Goal: Information Seeking & Learning: Learn about a topic

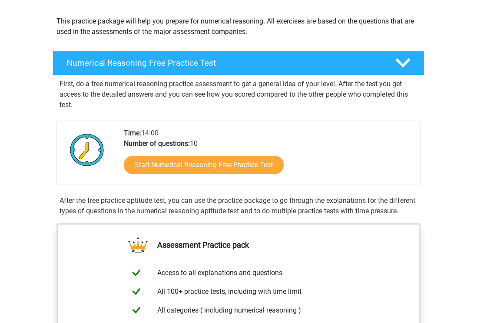
scroll to position [114, 0]
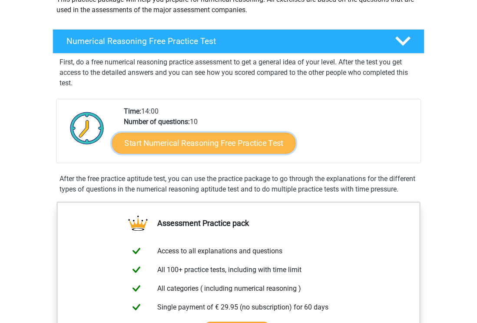
click at [205, 146] on link "Start Numerical Reasoning Free Practice Test" at bounding box center [204, 142] width 184 height 21
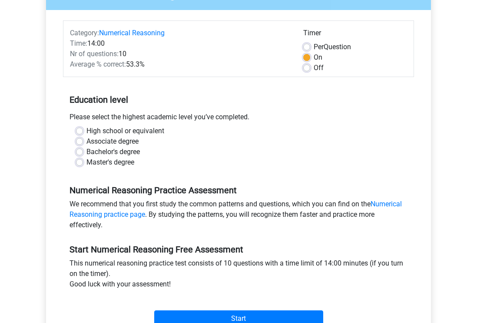
scroll to position [96, 0]
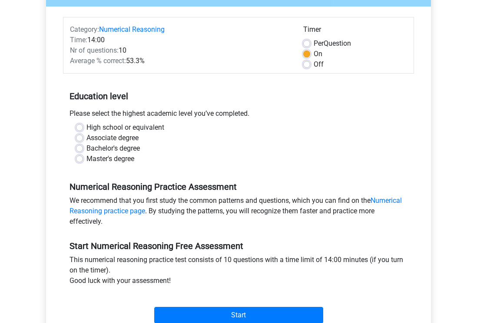
click at [86, 160] on label "Master's degree" at bounding box center [110, 158] width 48 height 10
click at [80, 160] on input "Master's degree" at bounding box center [79, 157] width 7 height 9
radio input "true"
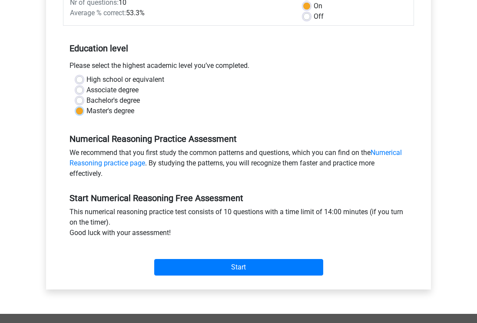
scroll to position [145, 0]
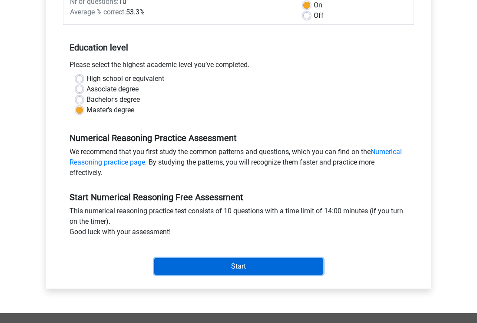
click at [184, 269] on input "Start" at bounding box center [238, 266] width 169 height 17
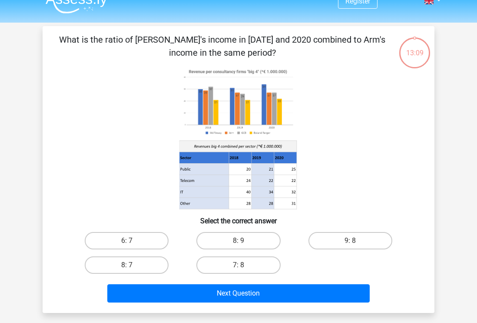
scroll to position [14, 0]
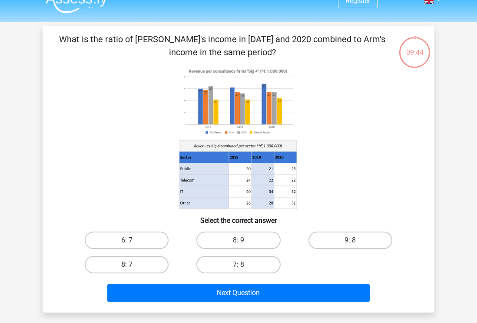
click at [144, 264] on label "8: 7" at bounding box center [127, 264] width 84 height 17
click at [133, 264] on input "8: 7" at bounding box center [130, 267] width 6 height 6
radio input "true"
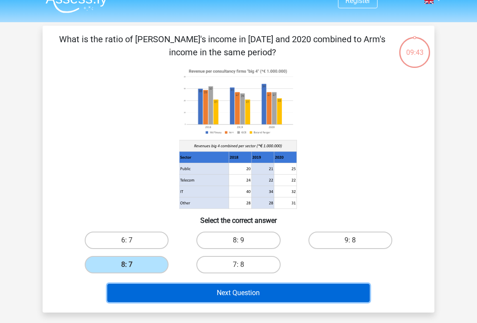
click at [194, 288] on button "Next Question" at bounding box center [238, 292] width 263 height 18
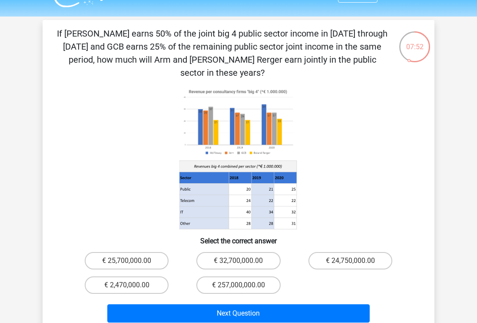
scroll to position [21, 0]
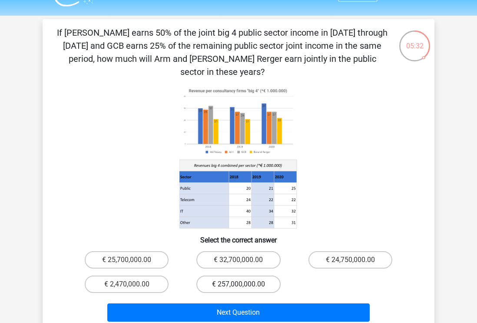
click at [206, 275] on label "€ 257,000,000.00" at bounding box center [238, 283] width 84 height 17
click at [239, 284] on input "€ 257,000,000.00" at bounding box center [242, 287] width 6 height 6
radio input "true"
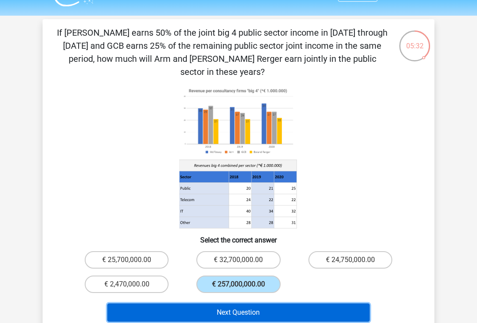
click at [211, 303] on button "Next Question" at bounding box center [238, 312] width 263 height 18
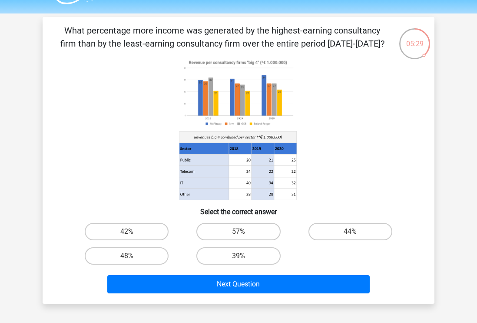
scroll to position [20, 0]
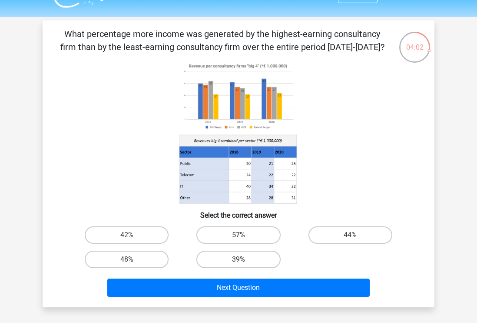
click at [222, 240] on label "57%" at bounding box center [238, 234] width 84 height 17
click at [239, 240] on input "57%" at bounding box center [242, 238] width 6 height 6
radio input "true"
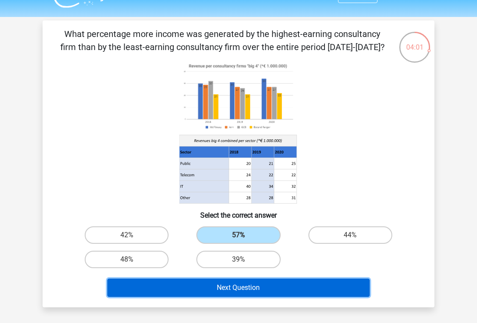
click at [252, 284] on button "Next Question" at bounding box center [238, 287] width 263 height 18
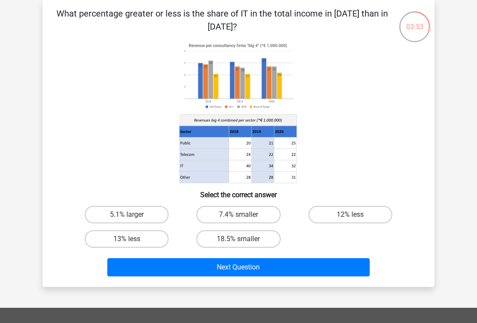
scroll to position [0, 0]
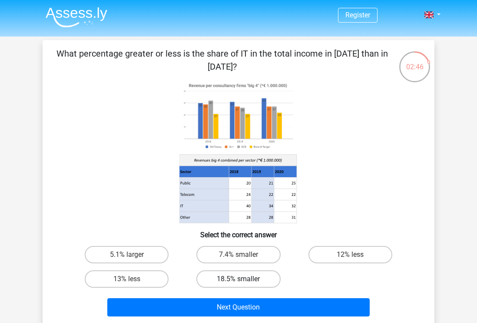
click at [230, 276] on label "18.5% smaller" at bounding box center [238, 278] width 84 height 17
click at [239, 279] on input "18.5% smaller" at bounding box center [242, 282] width 6 height 6
radio input "true"
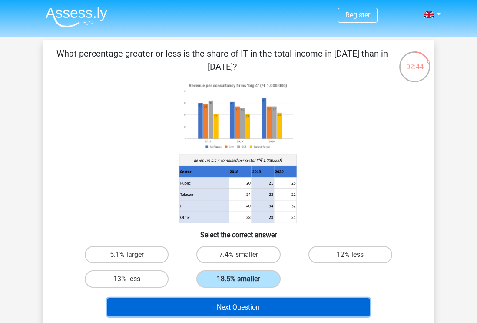
click at [222, 307] on button "Next Question" at bounding box center [238, 307] width 263 height 18
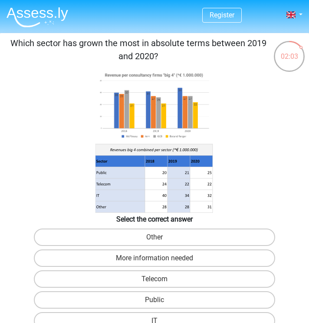
drag, startPoint x: 14, startPoint y: 44, endPoint x: 160, endPoint y: 56, distance: 146.1
click at [160, 56] on p "Which sector has grown the most in absolute terms between 2019 and 2020?" at bounding box center [138, 50] width 270 height 26
click at [226, 203] on icon at bounding box center [155, 141] width 296 height 143
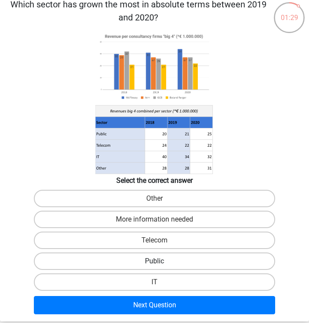
scroll to position [39, 0]
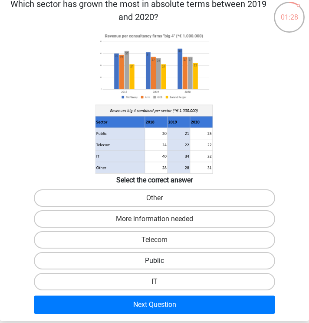
click at [189, 257] on label "Public" at bounding box center [154, 260] width 241 height 17
click at [160, 260] on input "Public" at bounding box center [158, 263] width 6 height 6
radio input "true"
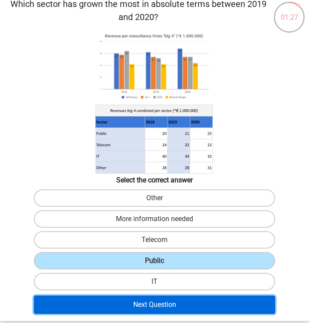
click at [179, 304] on button "Next Question" at bounding box center [154, 304] width 241 height 18
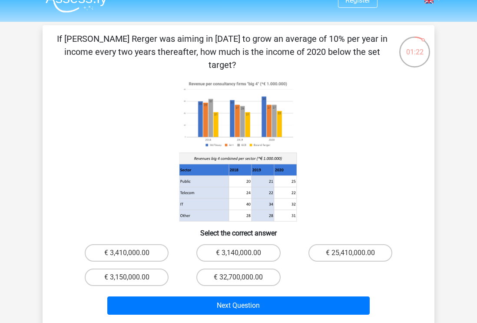
scroll to position [17, 0]
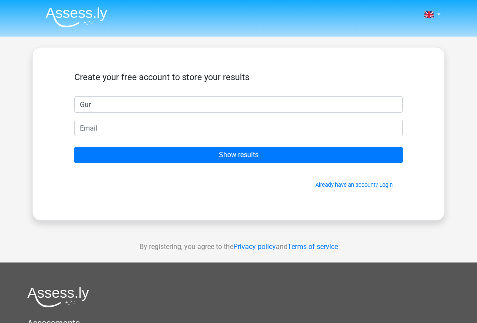
type input "[PERSON_NAME]"
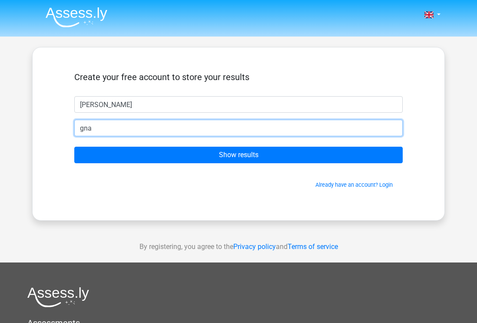
type input "[EMAIL_ADDRESS][DOMAIN_NAME]"
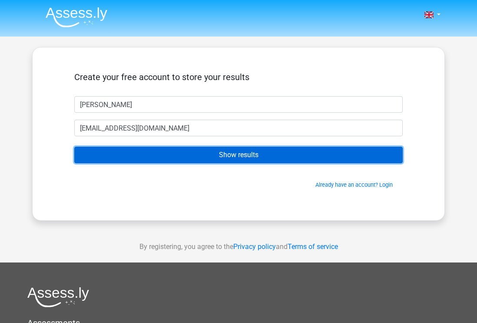
click at [243, 152] on input "Show results" at bounding box center [238, 154] width 329 height 17
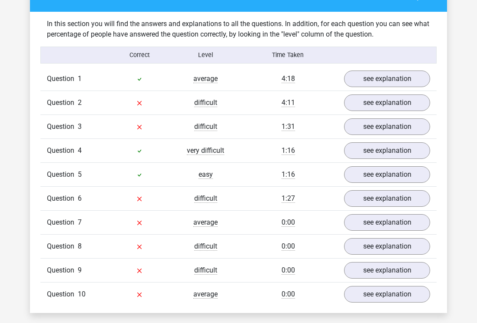
scroll to position [645, 0]
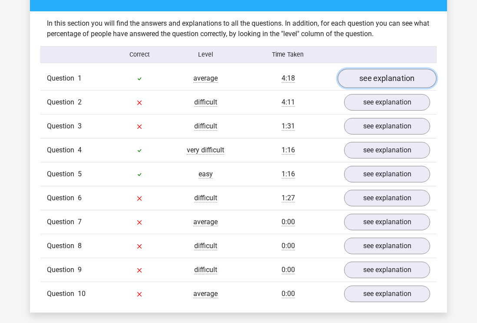
click at [376, 79] on link "see explanation" at bounding box center [387, 78] width 99 height 19
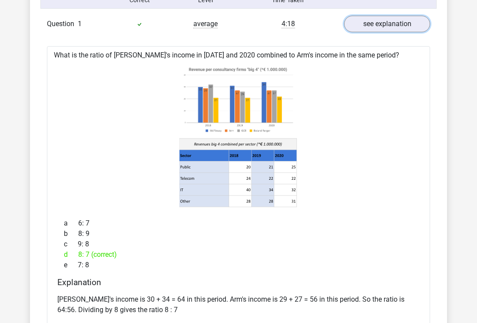
scroll to position [699, 0]
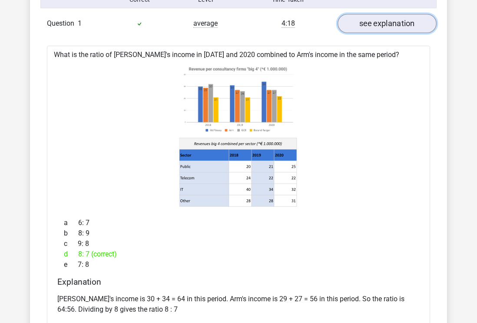
click at [381, 25] on link "see explanation" at bounding box center [387, 23] width 99 height 19
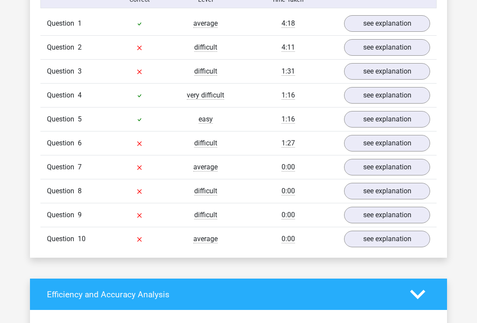
click at [383, 58] on div "Question 2 difficult 4:11 see explanation" at bounding box center [238, 47] width 396 height 24
click at [379, 50] on link "see explanation" at bounding box center [387, 47] width 99 height 19
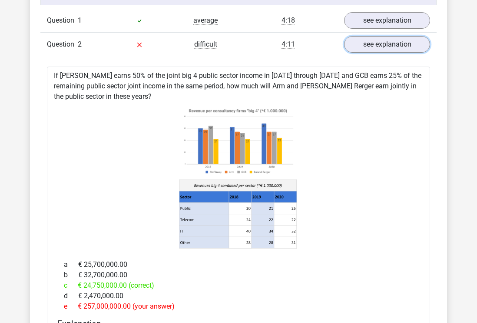
scroll to position [702, 0]
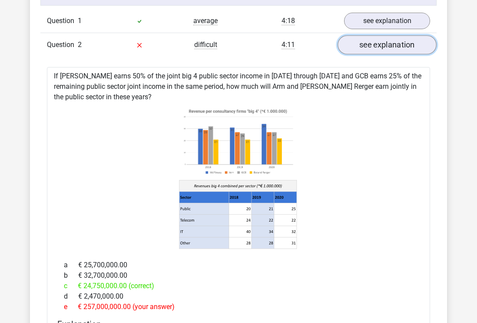
click at [380, 51] on link "see explanation" at bounding box center [387, 44] width 99 height 19
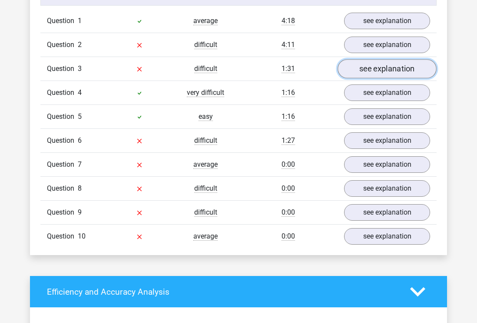
click at [377, 70] on link "see explanation" at bounding box center [387, 68] width 99 height 19
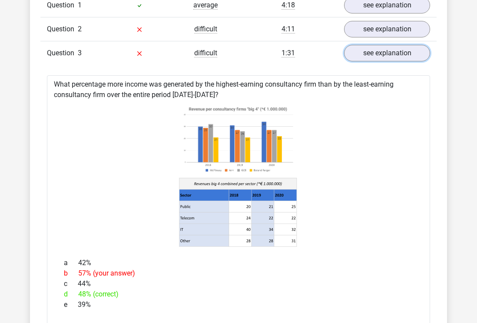
scroll to position [693, 0]
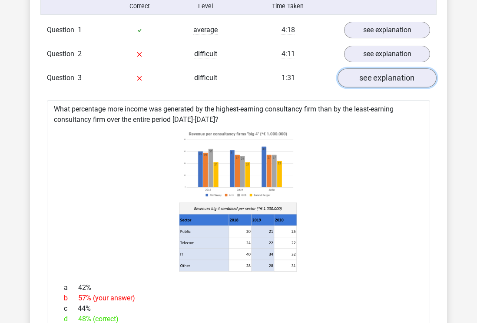
click at [384, 74] on link "see explanation" at bounding box center [387, 77] width 99 height 19
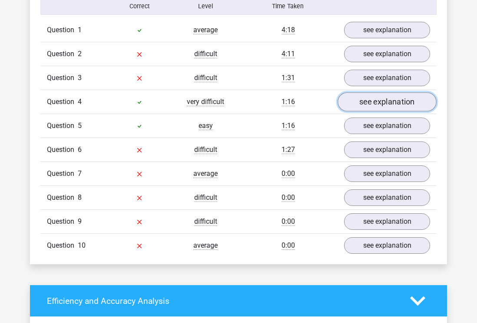
click at [381, 103] on link "see explanation" at bounding box center [387, 101] width 99 height 19
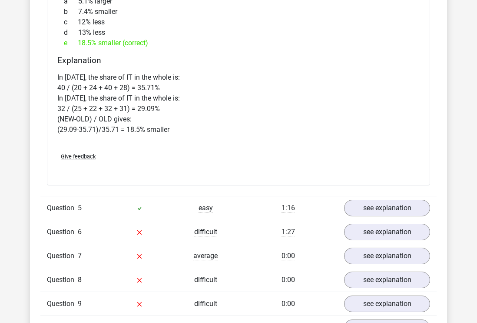
scroll to position [993, 0]
